Goal: Check status: Check status

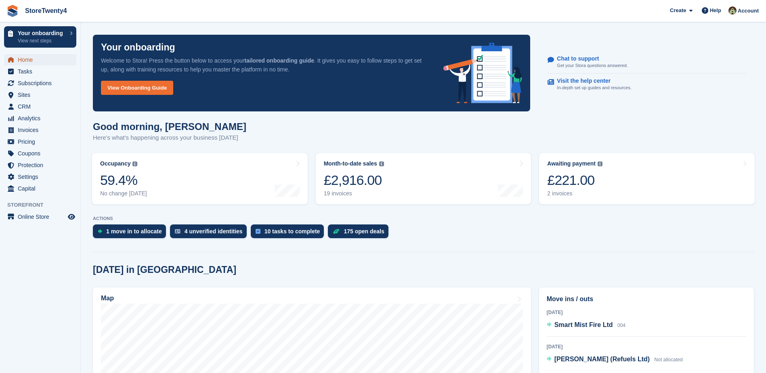
click at [33, 59] on span "Home" at bounding box center [42, 59] width 48 height 11
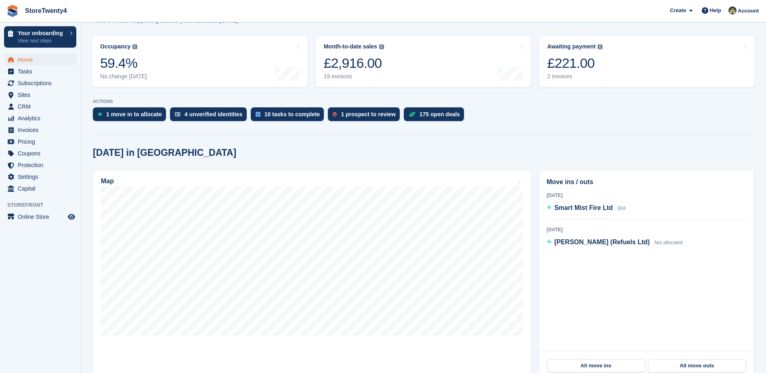
scroll to position [121, 0]
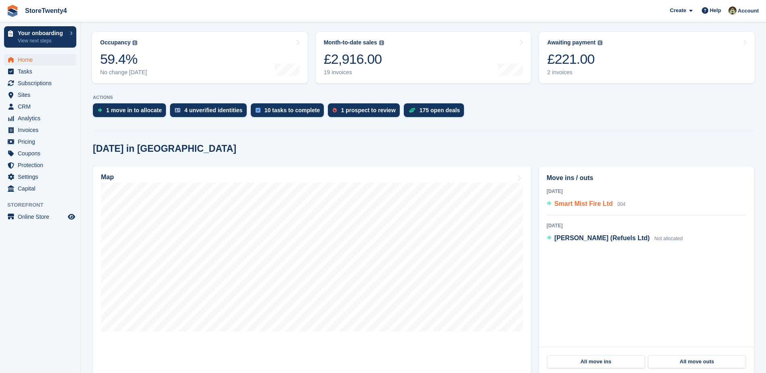
click at [568, 205] on span "Smart Mist Fire Ltd" at bounding box center [584, 203] width 59 height 7
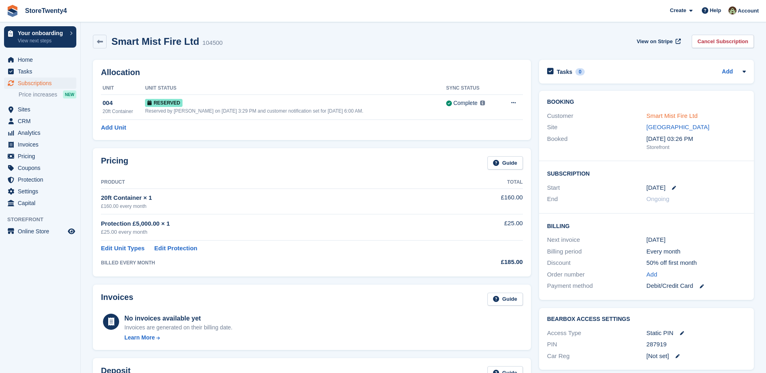
click at [674, 115] on link "Smart Mist Fire Ltd" at bounding box center [672, 115] width 51 height 7
